Goal: Task Accomplishment & Management: Use online tool/utility

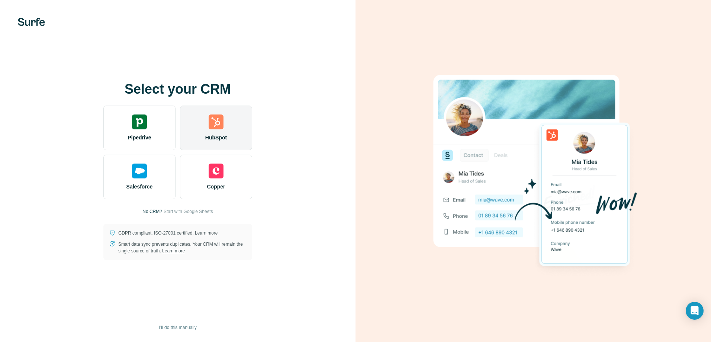
click at [222, 127] on img at bounding box center [216, 122] width 15 height 15
click at [221, 118] on img at bounding box center [216, 122] width 15 height 15
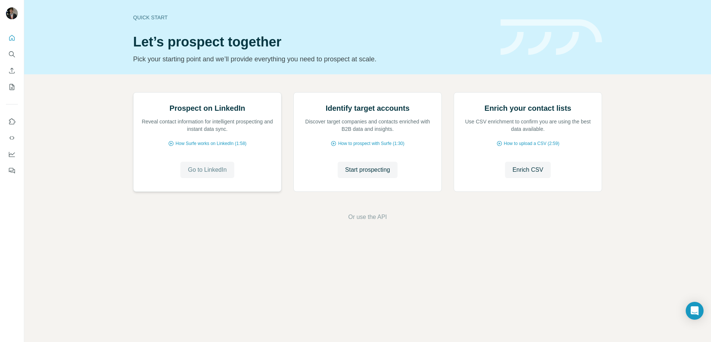
click at [220, 174] on span "Go to LinkedIn" at bounding box center [207, 170] width 39 height 9
